Goal: Information Seeking & Learning: Check status

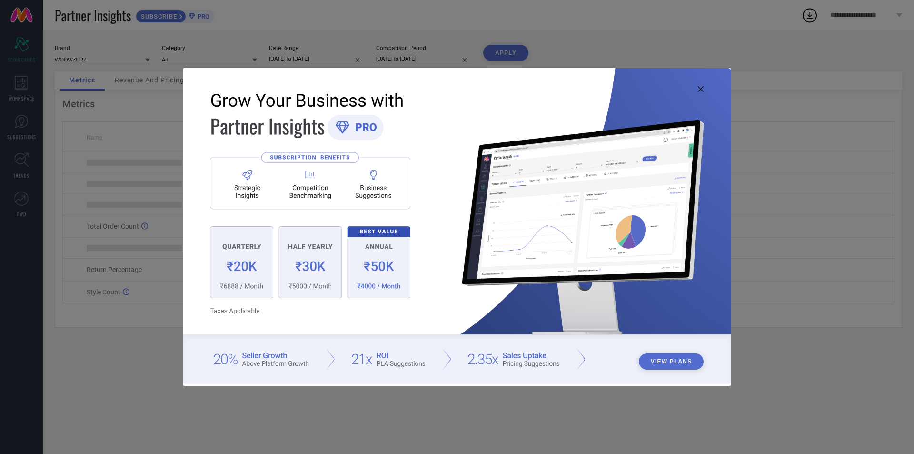
click at [696, 90] on img at bounding box center [457, 225] width 548 height 315
click at [697, 90] on img at bounding box center [457, 225] width 548 height 315
click at [699, 89] on icon at bounding box center [701, 89] width 6 height 6
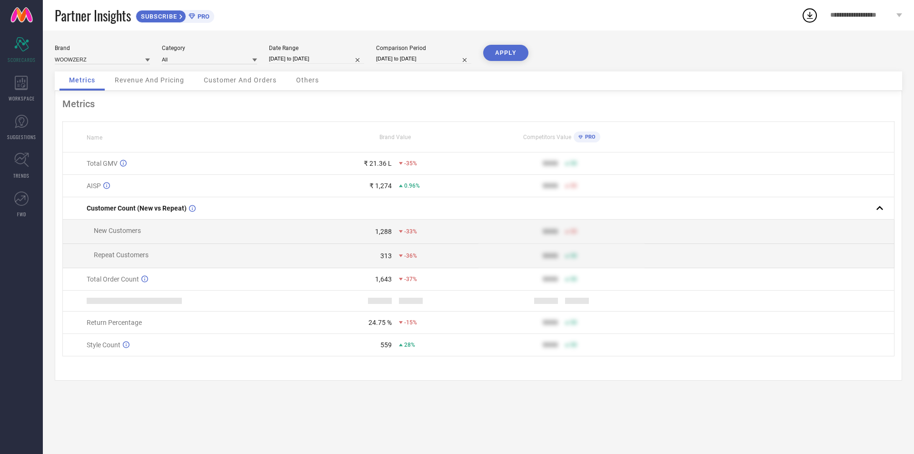
select select "6"
select select "2025"
select select "7"
select select "2025"
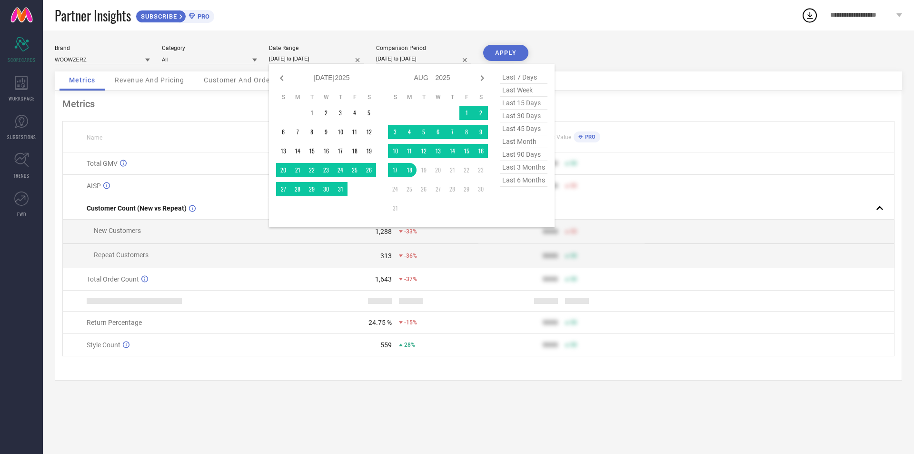
click at [335, 54] on input "[DATE] to [DATE]" at bounding box center [316, 59] width 95 height 10
click at [310, 111] on td "1" at bounding box center [312, 113] width 14 height 14
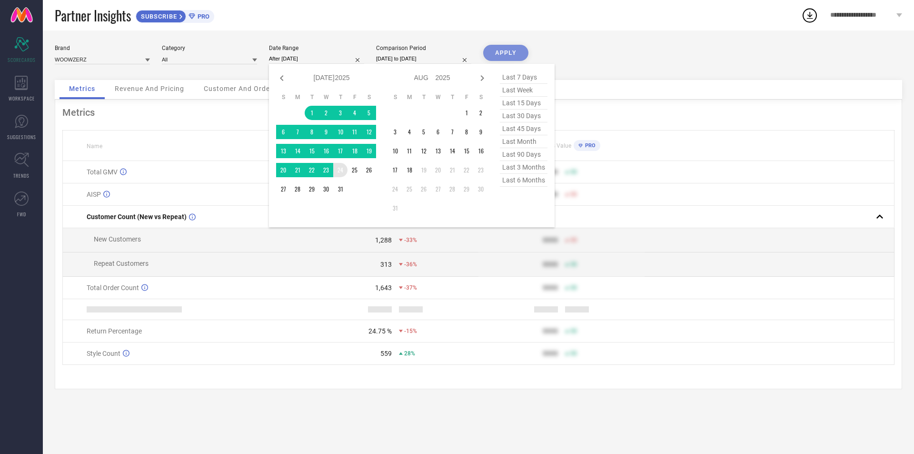
type input "[DATE] to [DATE]"
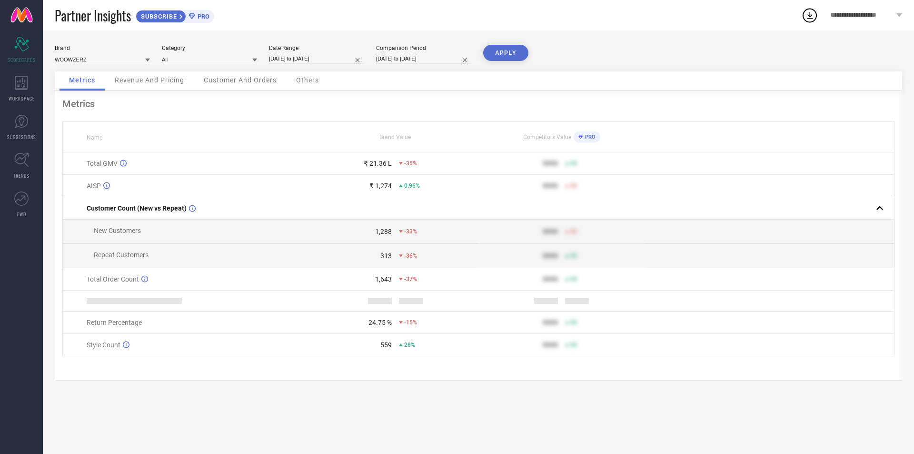
click at [508, 56] on button "APPLY" at bounding box center [505, 53] width 45 height 16
click at [451, 61] on input "[DATE] to [DATE]" at bounding box center [423, 59] width 95 height 10
select select "6"
select select "2024"
select select "7"
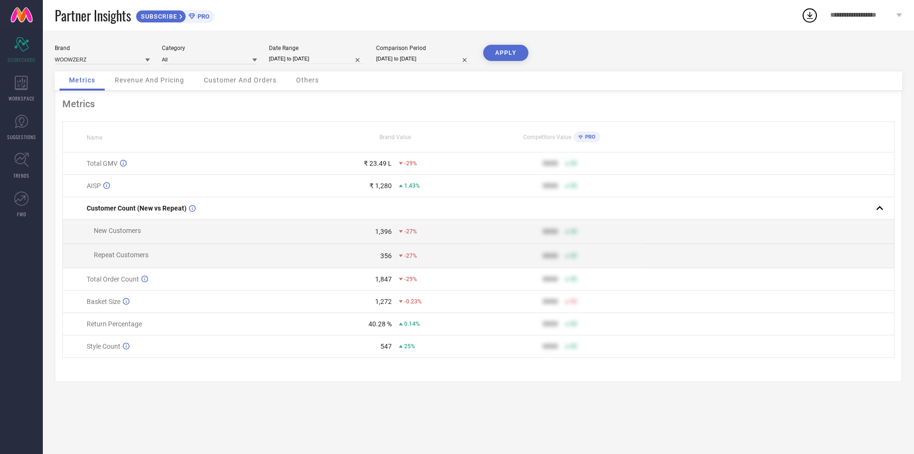
select select "2024"
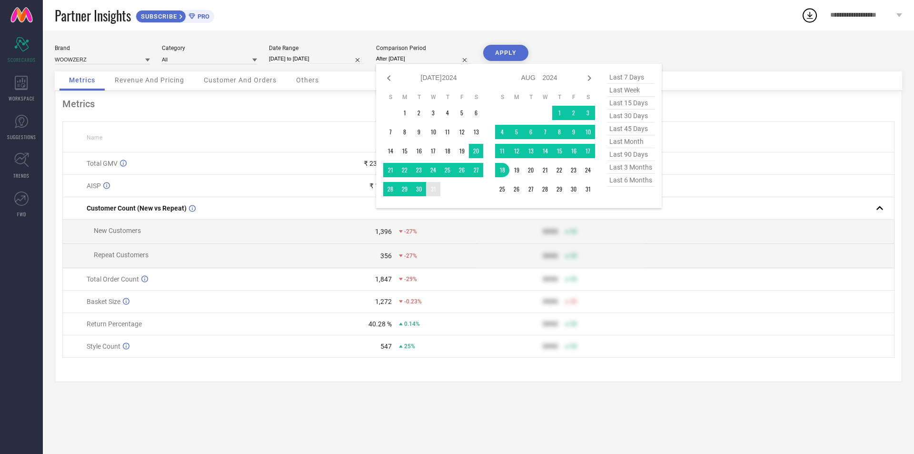
click at [432, 190] on td "31" at bounding box center [433, 189] width 14 height 14
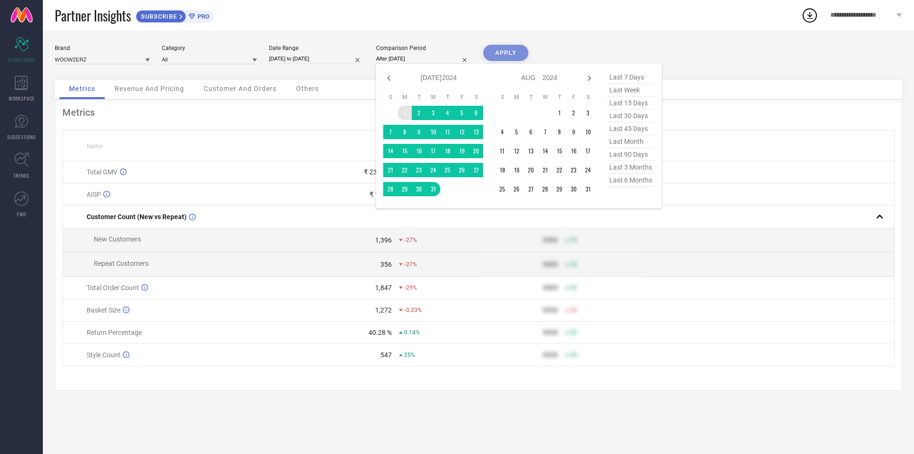
type input "[DATE] to [DATE]"
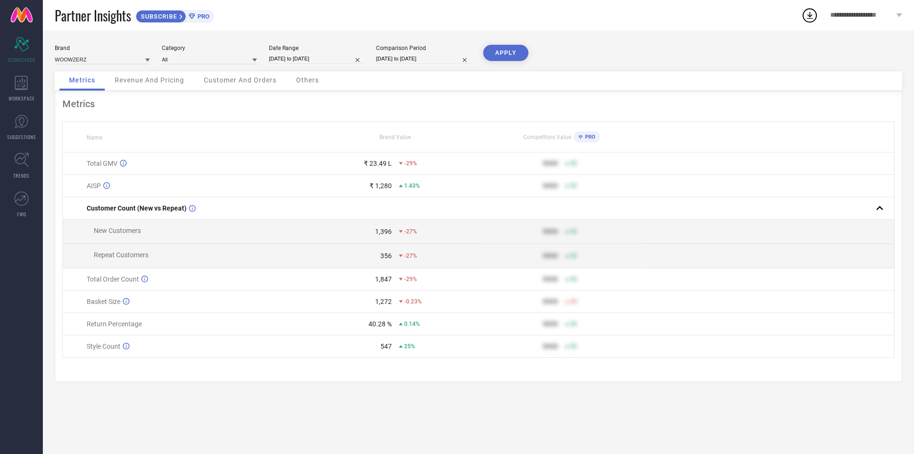
click at [506, 56] on button "APPLY" at bounding box center [505, 53] width 45 height 16
click at [307, 54] on input "[DATE] to [DATE]" at bounding box center [316, 59] width 95 height 10
select select "6"
select select "2025"
select select "7"
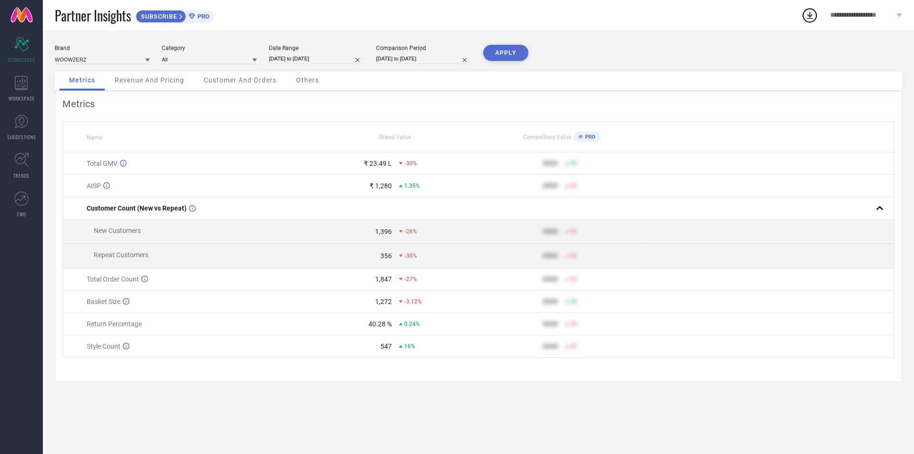
select select "2025"
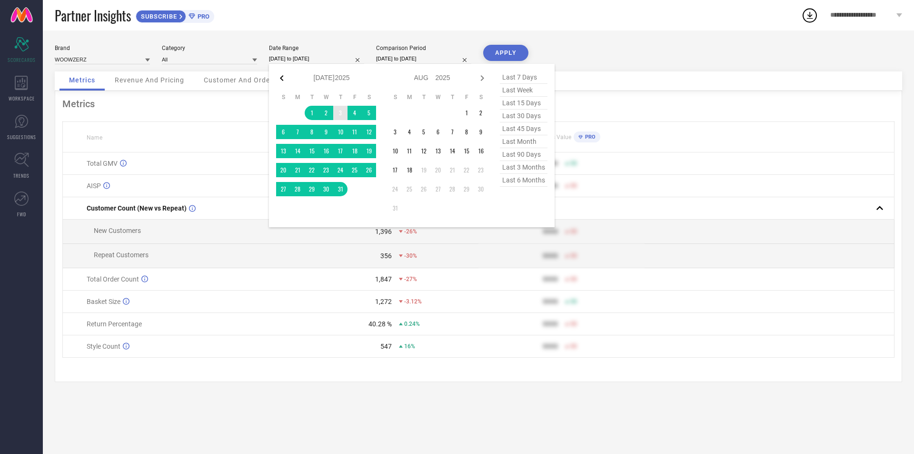
click at [277, 77] on icon at bounding box center [281, 77] width 11 height 11
select select "5"
select select "2025"
select select "6"
select select "2025"
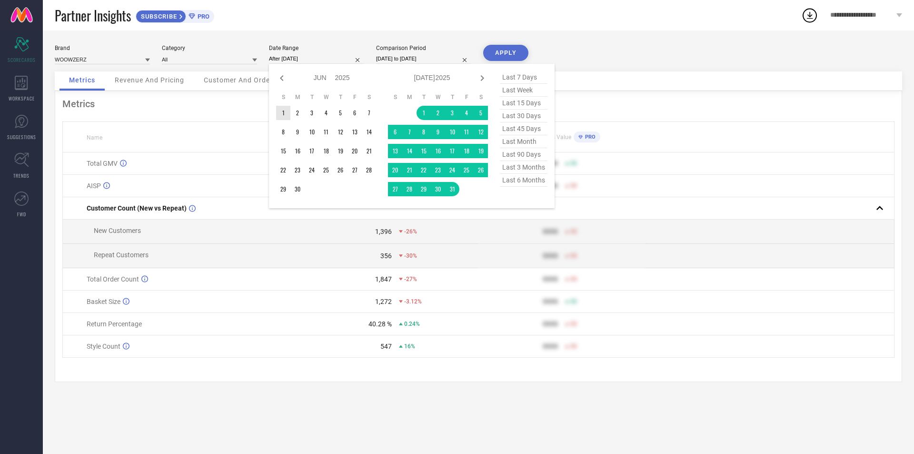
click at [289, 112] on td "1" at bounding box center [283, 113] width 14 height 14
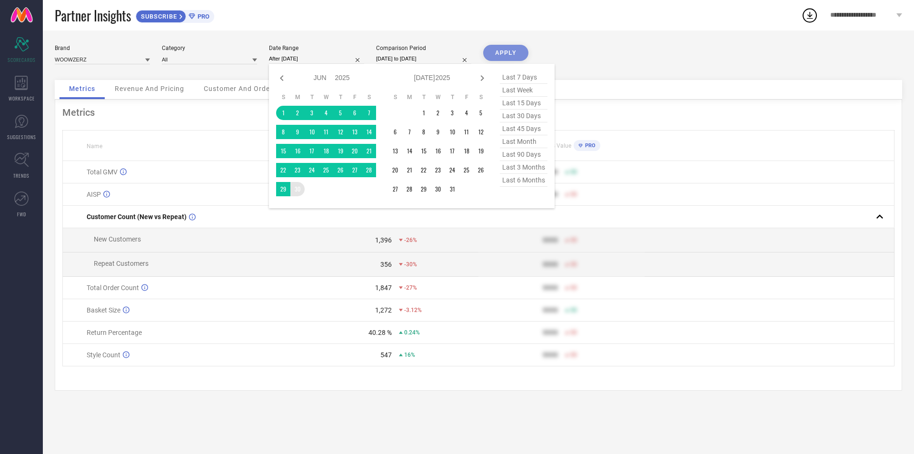
type input "[DATE] to [DATE]"
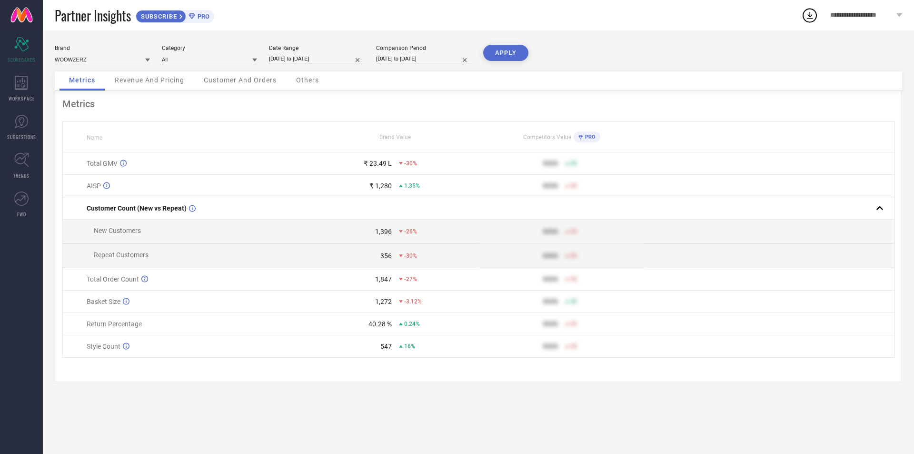
click at [525, 49] on button "APPLY" at bounding box center [505, 53] width 45 height 16
click at [336, 54] on input "[DATE] to [DATE]" at bounding box center [316, 59] width 95 height 10
select select "5"
select select "2025"
select select "6"
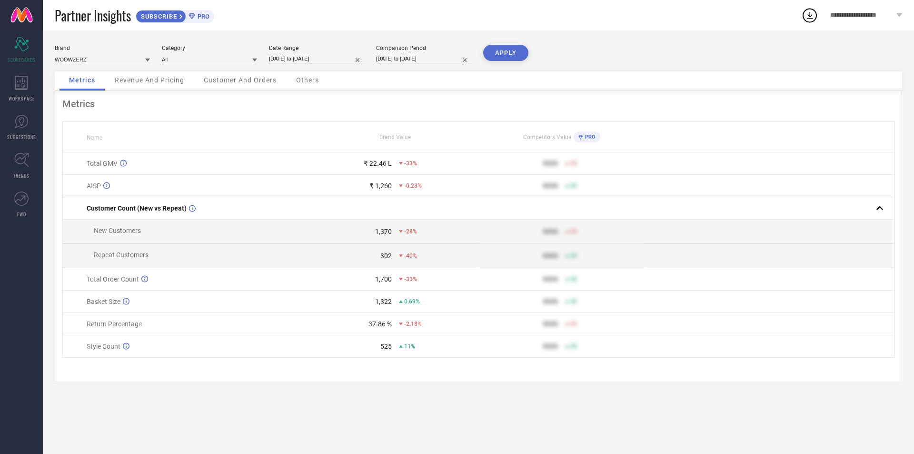
select select "2025"
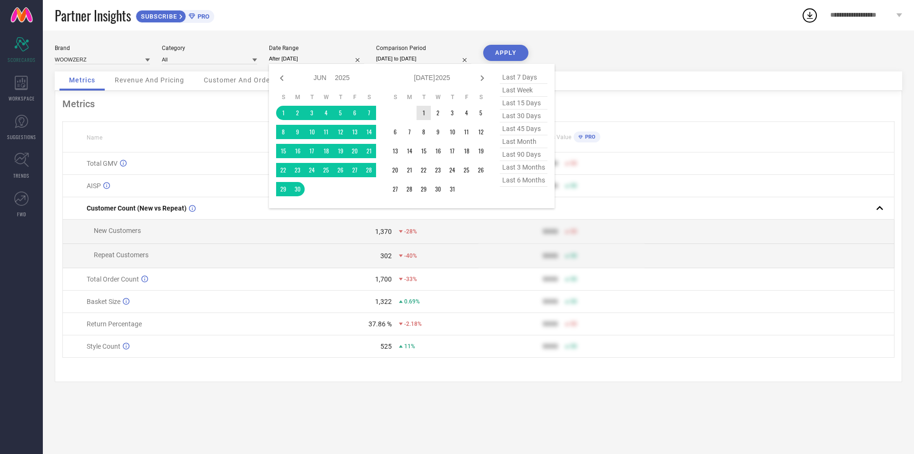
click at [422, 112] on td "1" at bounding box center [423, 113] width 14 height 14
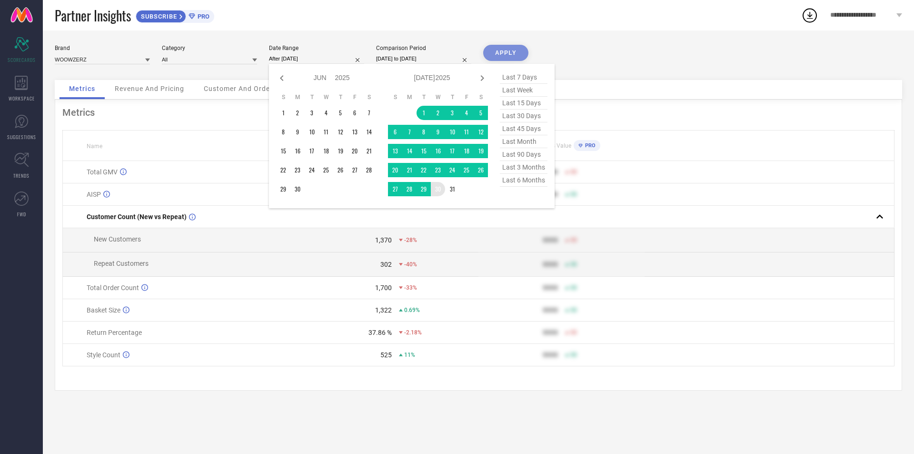
type input "[DATE] to [DATE]"
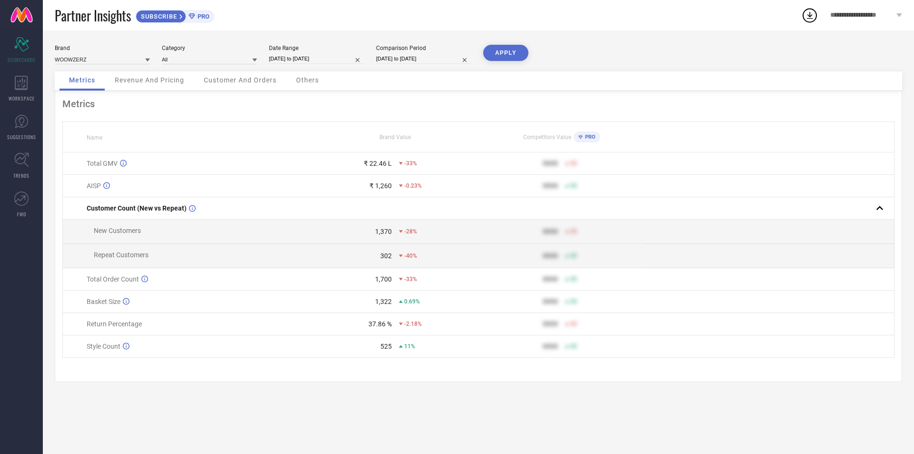
select select "6"
select select "2025"
select select "7"
select select "2025"
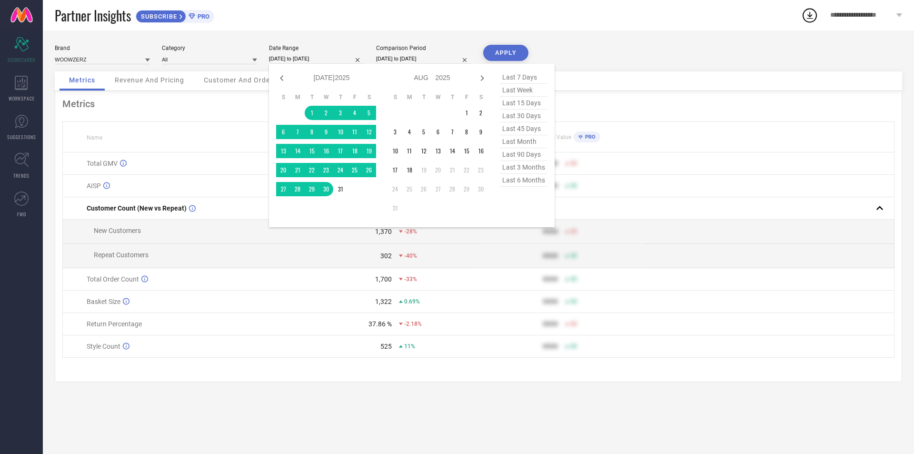
click at [320, 56] on input "[DATE] to [DATE]" at bounding box center [316, 59] width 95 height 10
click at [286, 76] on icon at bounding box center [281, 77] width 11 height 11
select select "5"
select select "2025"
select select "6"
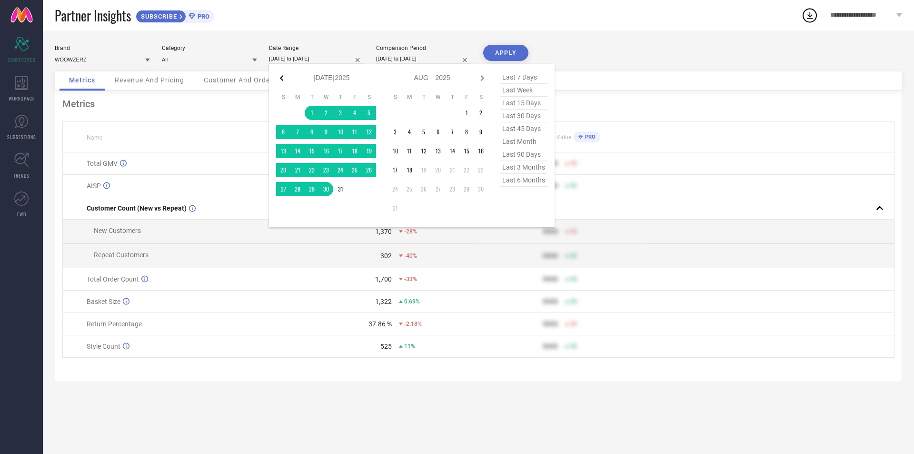
select select "2025"
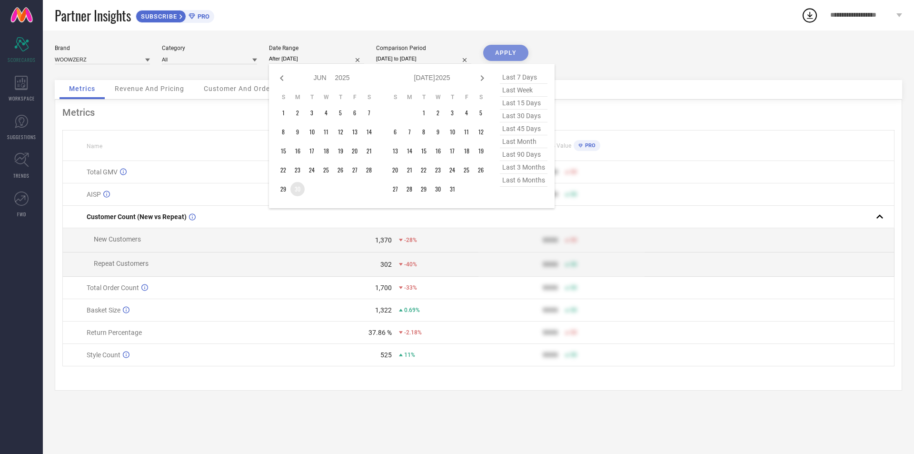
drag, startPoint x: 298, startPoint y: 190, endPoint x: 284, endPoint y: 147, distance: 45.6
click at [295, 188] on td "30" at bounding box center [297, 189] width 14 height 14
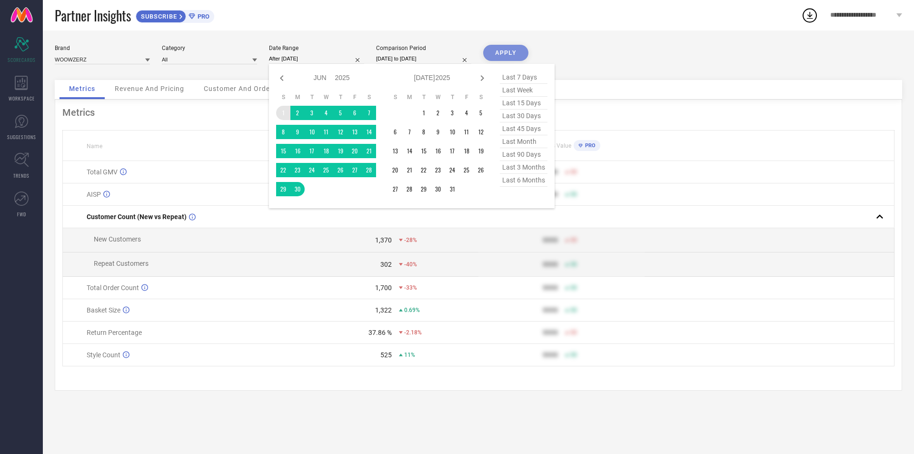
type input "[DATE] to [DATE]"
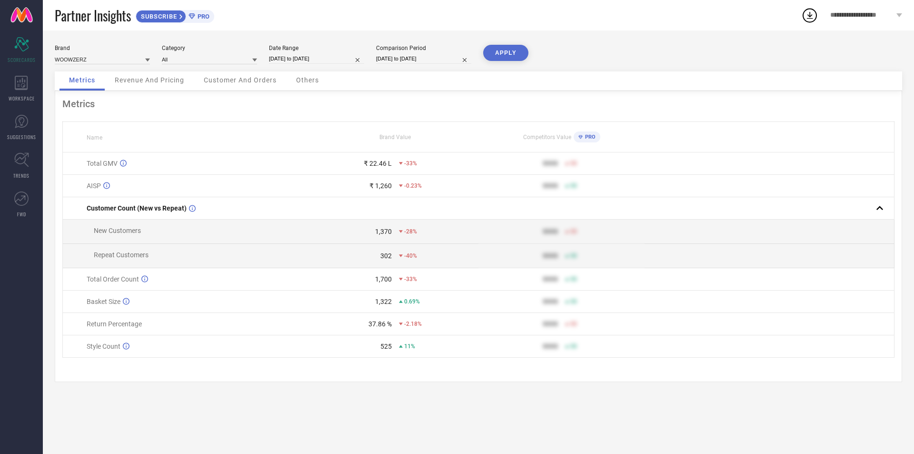
click at [488, 58] on button "APPLY" at bounding box center [505, 53] width 45 height 16
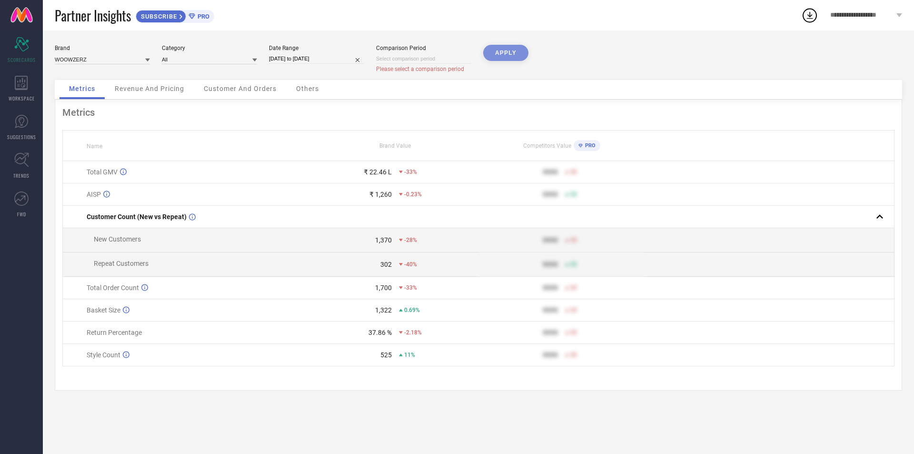
click at [304, 55] on input "[DATE] to [DATE]" at bounding box center [316, 59] width 95 height 10
select select "5"
select select "2025"
select select "6"
select select "2025"
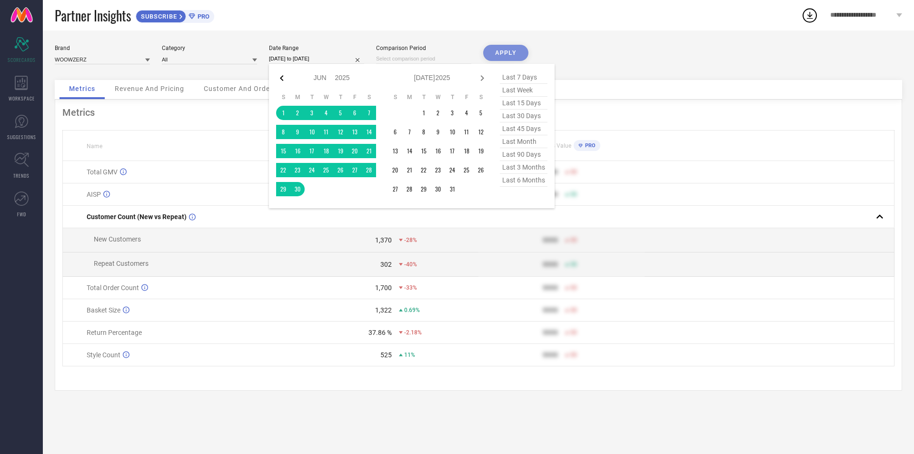
click at [279, 80] on icon at bounding box center [281, 77] width 11 height 11
select select "4"
select select "2025"
select select "5"
select select "2025"
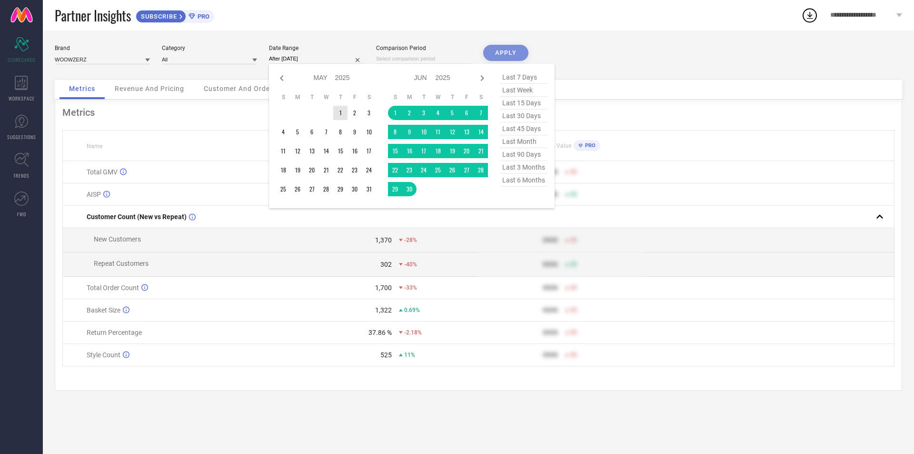
click at [340, 113] on td "1" at bounding box center [340, 113] width 14 height 14
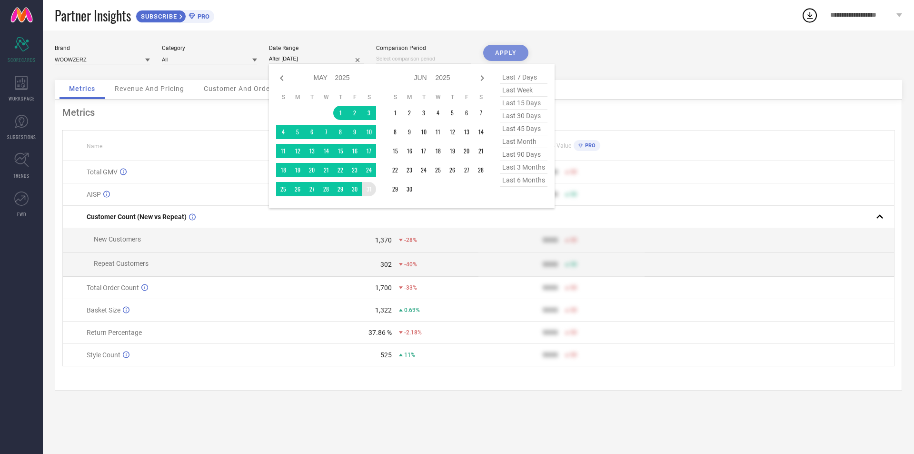
type input "[DATE] to [DATE]"
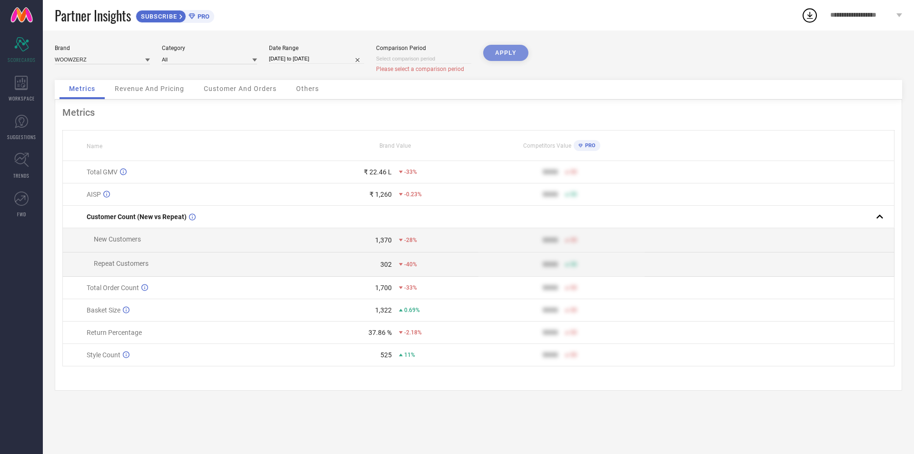
click at [322, 57] on input "[DATE] to [DATE]" at bounding box center [316, 59] width 95 height 10
select select "4"
select select "2025"
select select "5"
select select "2025"
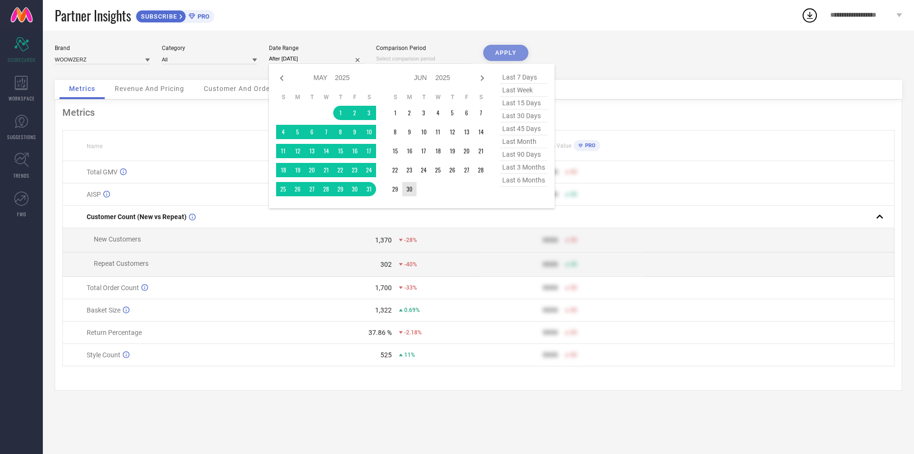
click at [412, 192] on td "30" at bounding box center [409, 189] width 14 height 14
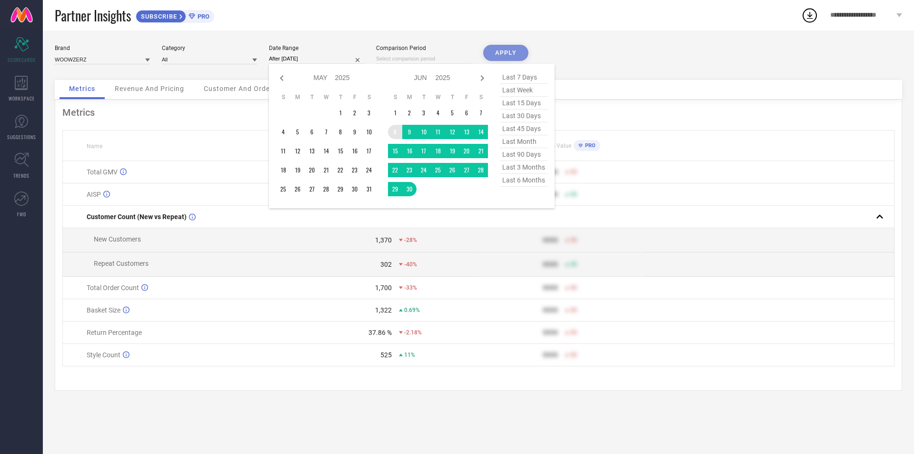
type input "[DATE] to [DATE]"
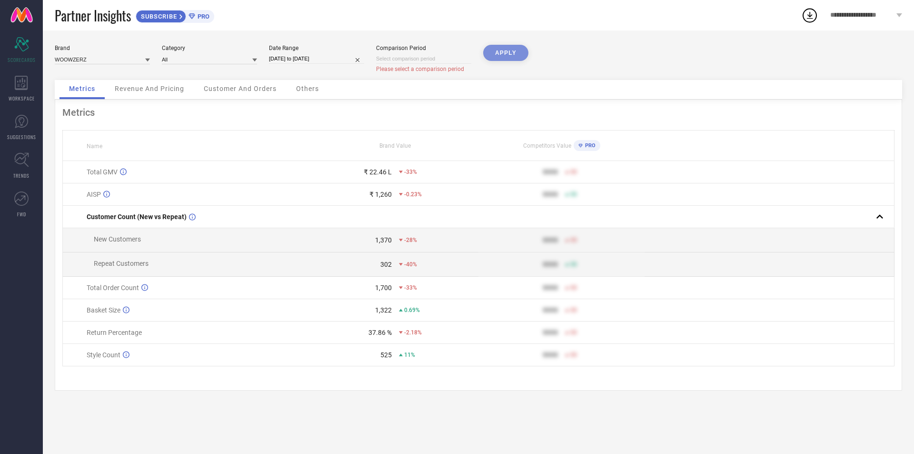
click at [509, 52] on div "APPLY" at bounding box center [505, 62] width 45 height 35
click at [438, 59] on input at bounding box center [423, 59] width 95 height 10
select select "7"
select select "2025"
select select "8"
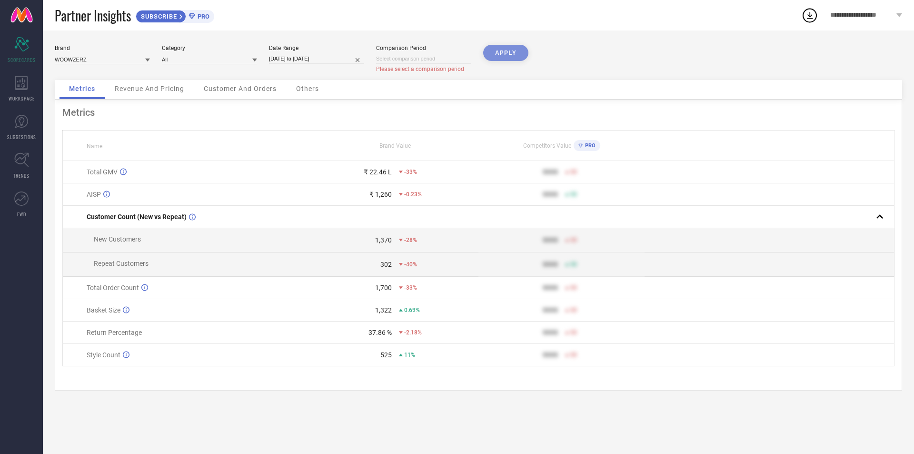
select select "2025"
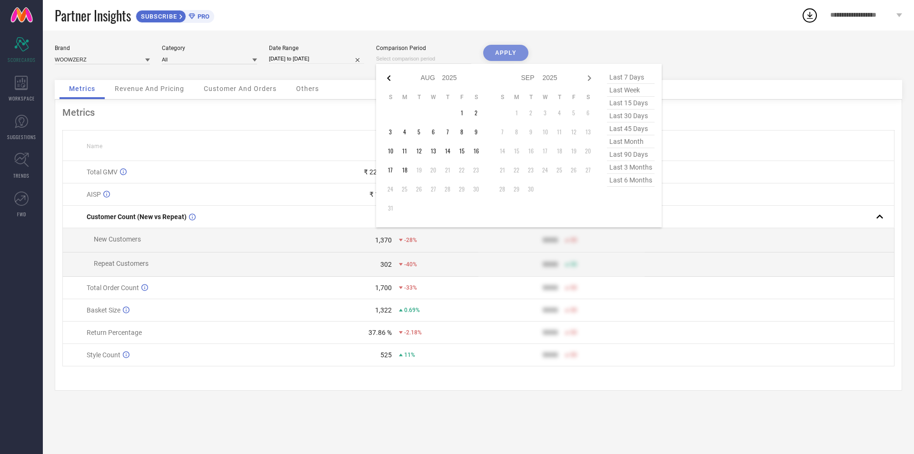
click at [390, 73] on icon at bounding box center [388, 77] width 11 height 11
select select "6"
select select "2025"
select select "7"
select select "2025"
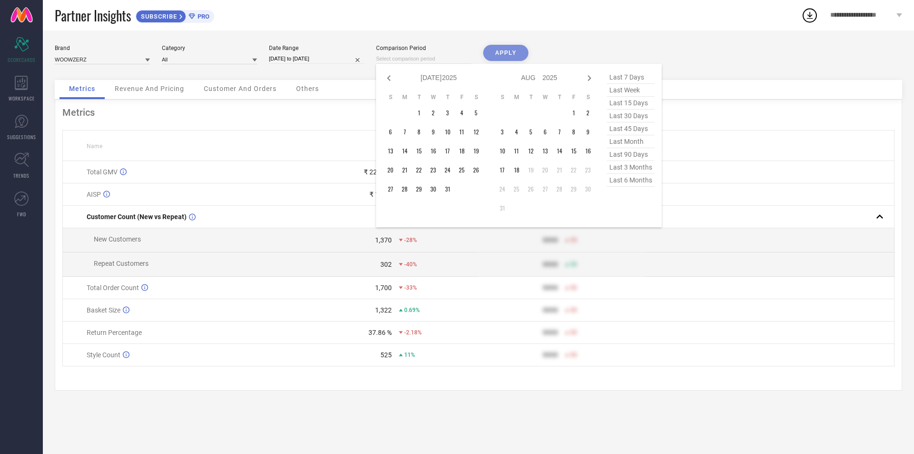
click at [390, 73] on icon at bounding box center [388, 77] width 11 height 11
select select "5"
select select "2025"
select select "6"
select select "2025"
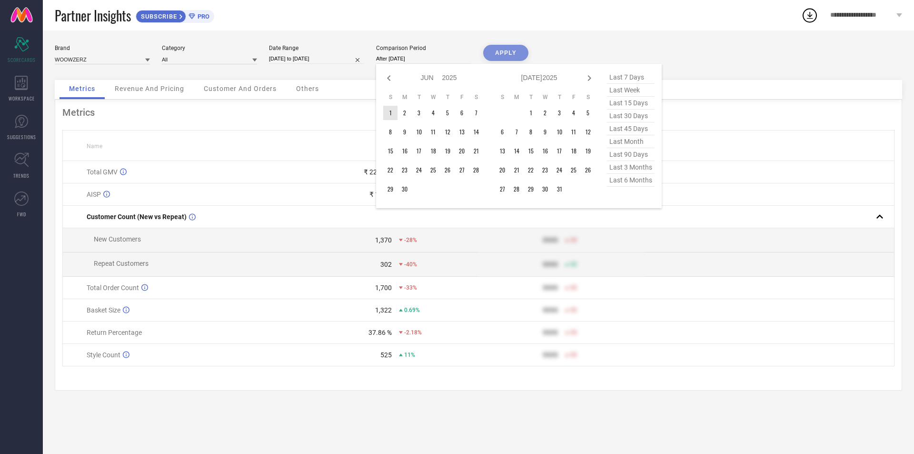
click at [393, 113] on td "1" at bounding box center [390, 113] width 14 height 14
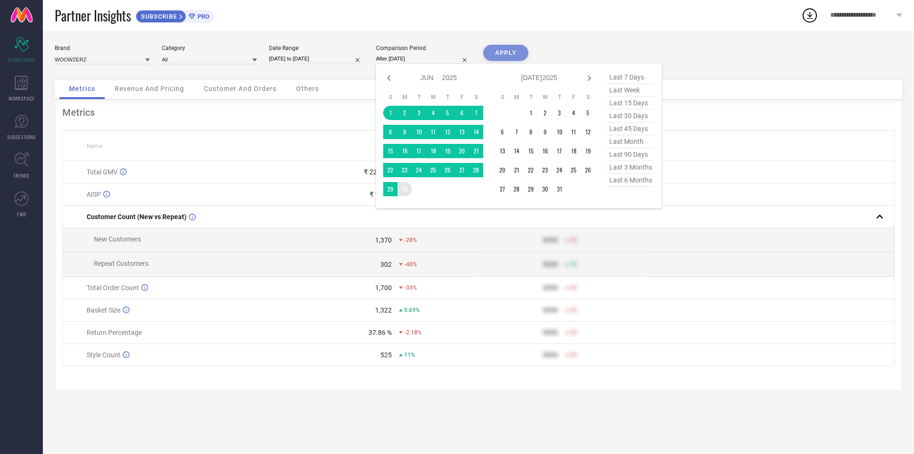
type input "[DATE] to [DATE]"
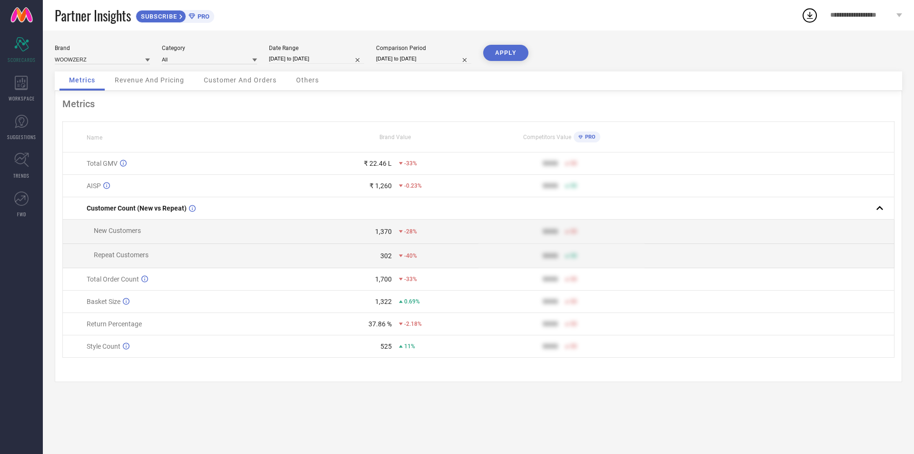
click at [508, 46] on button "APPLY" at bounding box center [505, 53] width 45 height 16
click at [311, 59] on input "[DATE] to [DATE]" at bounding box center [316, 59] width 95 height 10
select select "5"
select select "2025"
select select "6"
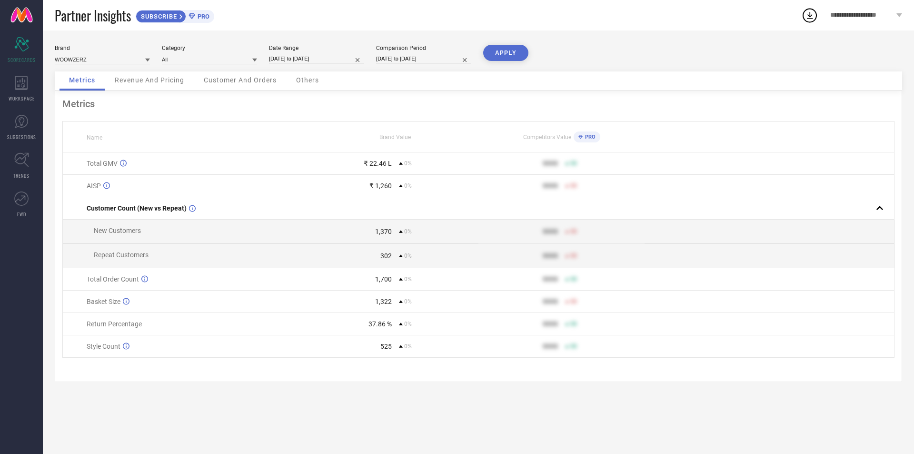
select select "2025"
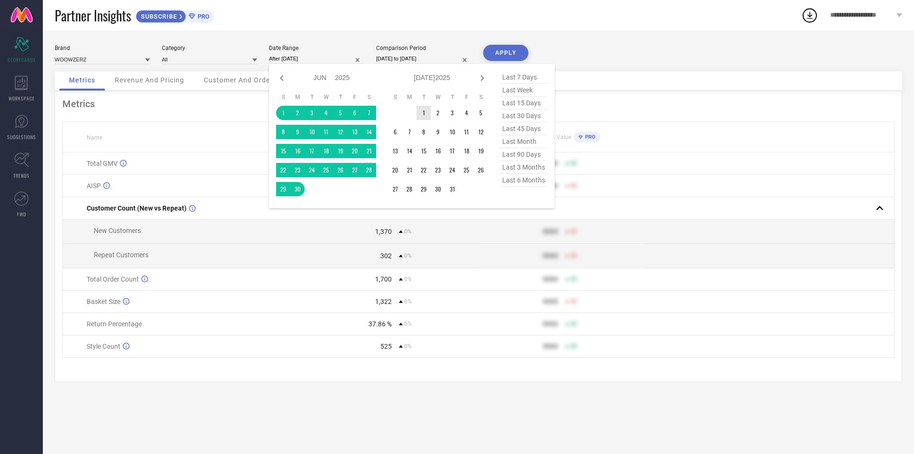
click at [426, 115] on td "1" at bounding box center [423, 113] width 14 height 14
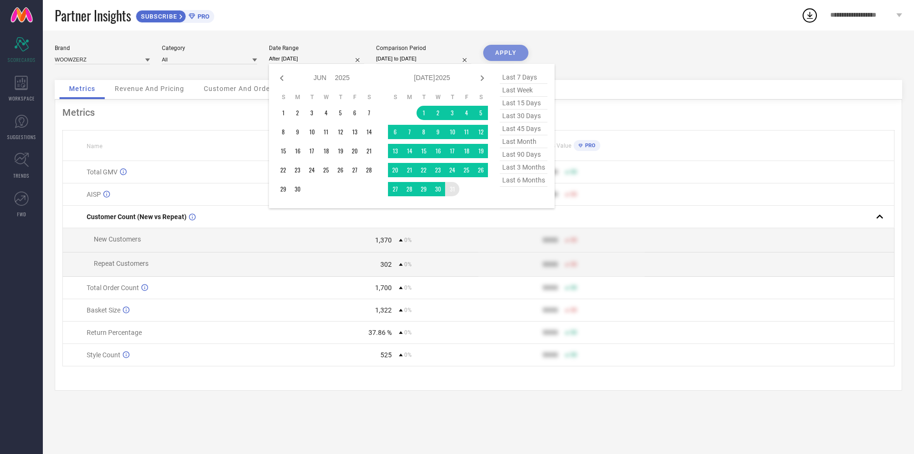
click at [455, 198] on table "S M T W T F S 1 2 3 4 5 6 7 8 9 10 11 12 13 14 15 16 17 18 19 20 21 22 23 24 25…" at bounding box center [438, 145] width 100 height 112
type input "[DATE] to [DATE]"
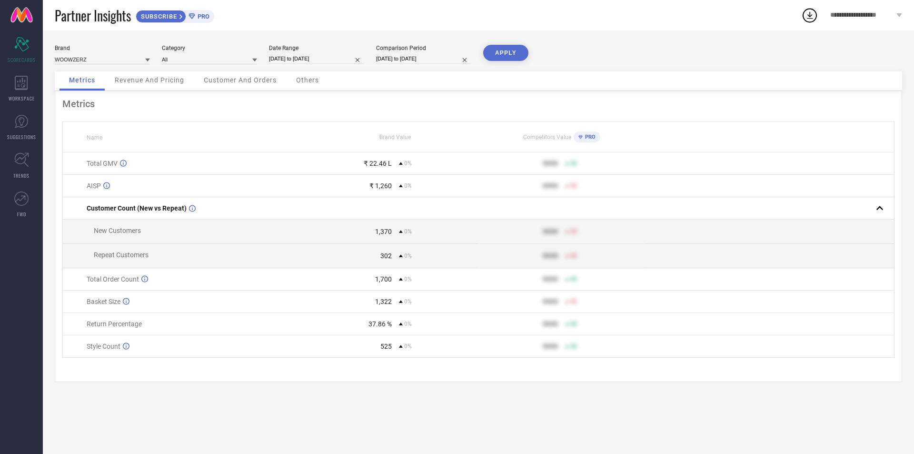
click at [442, 63] on input "[DATE] to [DATE]" at bounding box center [423, 59] width 95 height 10
select select "5"
select select "2025"
select select "6"
select select "2025"
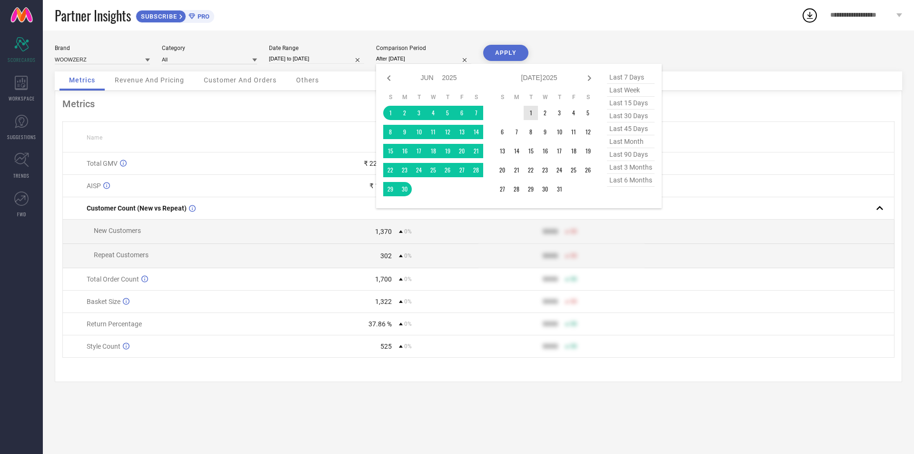
click at [534, 115] on td "1" at bounding box center [531, 113] width 14 height 14
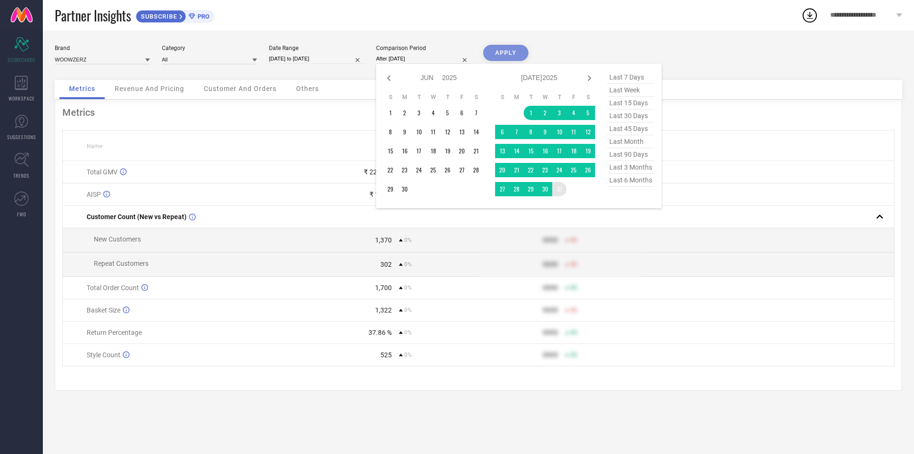
type input "[DATE] to [DATE]"
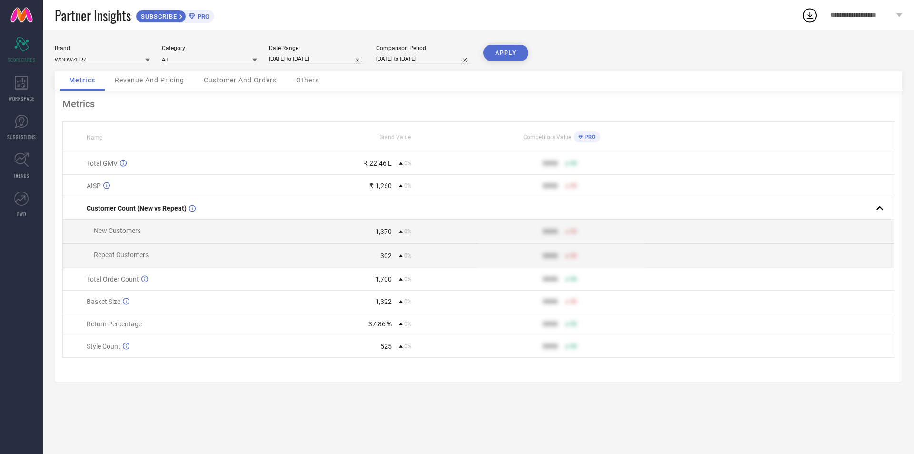
click at [503, 41] on div "Brand WOOWZERZ Category All Date Range [DATE] to [DATE] Comparison Period [DATE…" at bounding box center [478, 241] width 871 height 423
click at [503, 47] on div "Brand WOOWZERZ Category All Date Range [DATE] to [DATE] Comparison Period [DATE…" at bounding box center [478, 241] width 871 height 423
click at [503, 50] on button "APPLY" at bounding box center [505, 53] width 45 height 16
click at [19, 78] on icon at bounding box center [21, 83] width 13 height 14
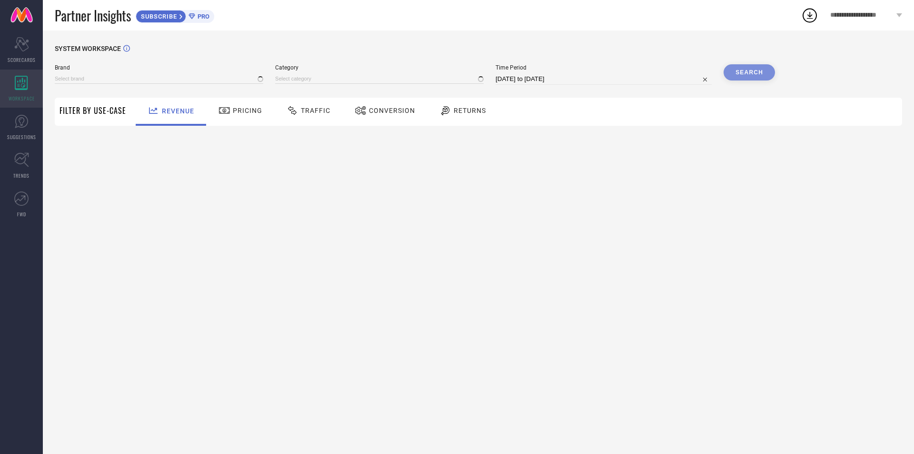
type input "WOOWZERZ"
type input "All"
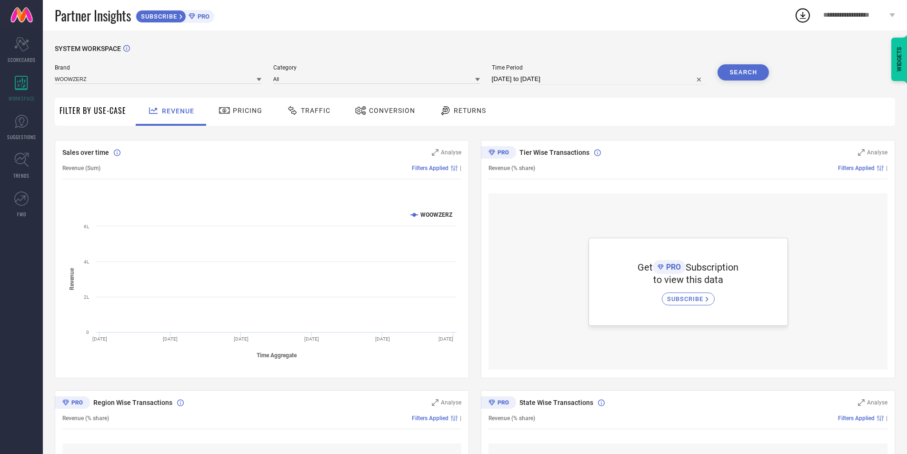
click at [380, 107] on span "Conversion" at bounding box center [392, 111] width 46 height 8
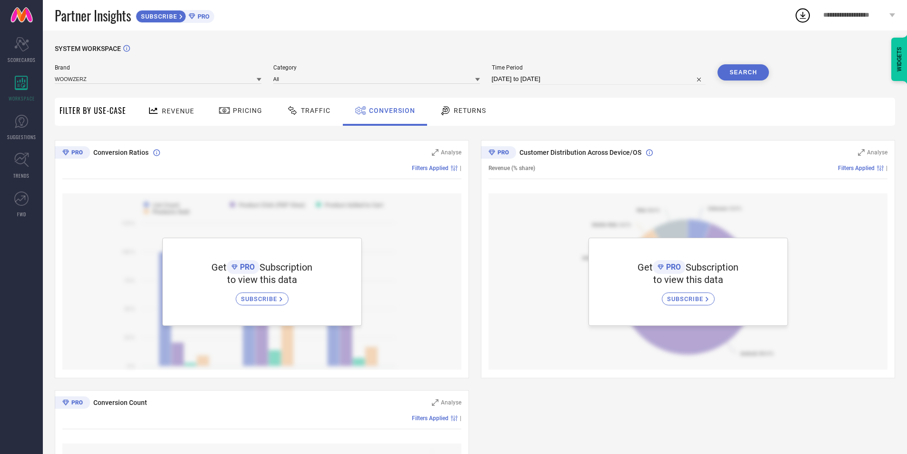
click at [244, 112] on span "Pricing" at bounding box center [248, 111] width 30 height 8
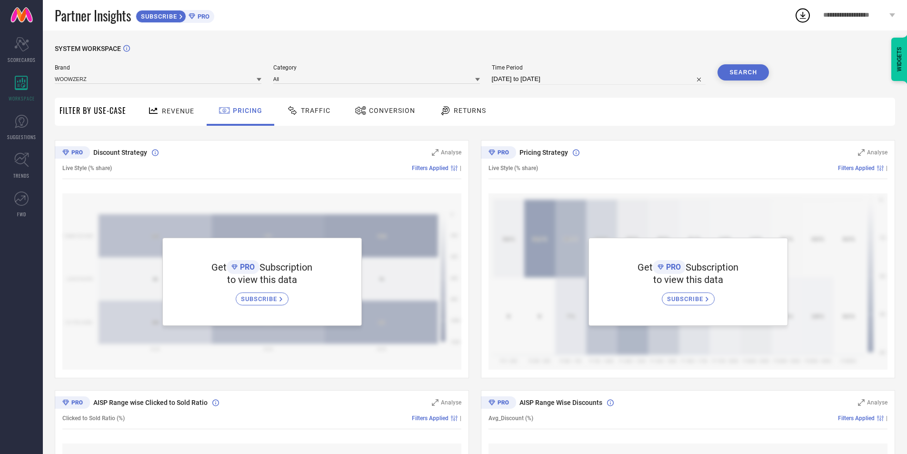
click at [170, 122] on div "Revenue" at bounding box center [171, 112] width 70 height 28
